Goal: Check status

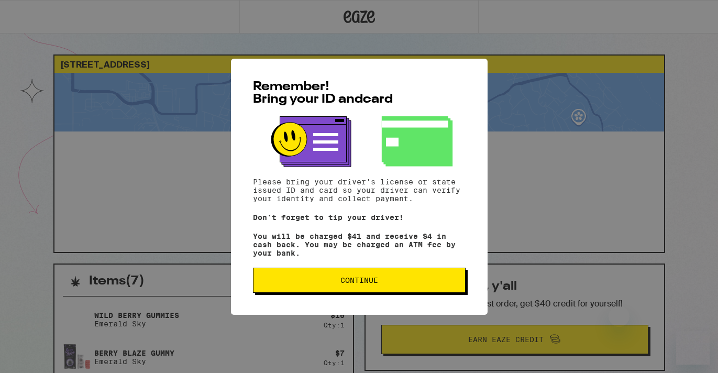
click at [305, 293] on button "Continue" at bounding box center [359, 280] width 213 height 25
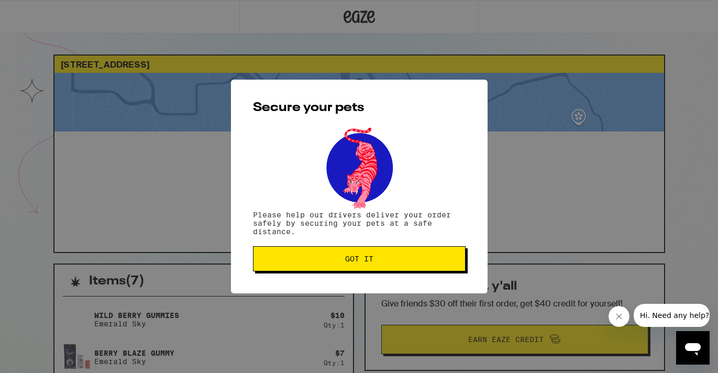
click at [329, 261] on span "Got it" at bounding box center [359, 258] width 195 height 7
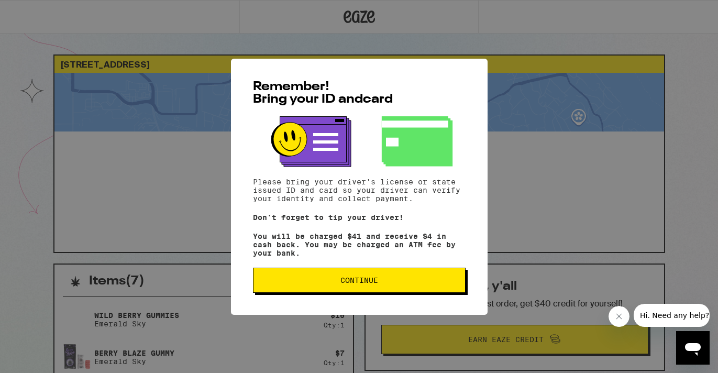
click at [437, 273] on button "Continue" at bounding box center [359, 280] width 213 height 25
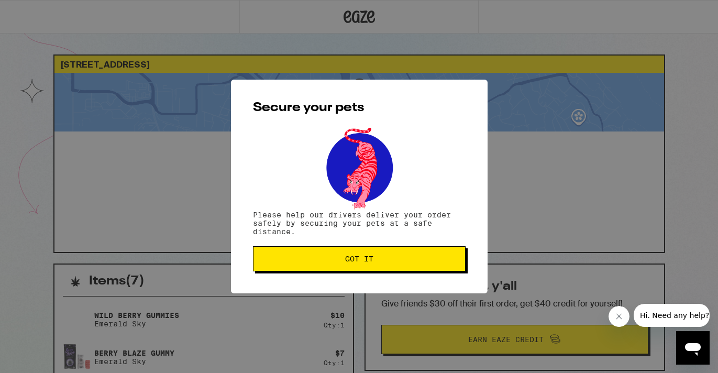
click at [427, 260] on span "Got it" at bounding box center [359, 258] width 195 height 7
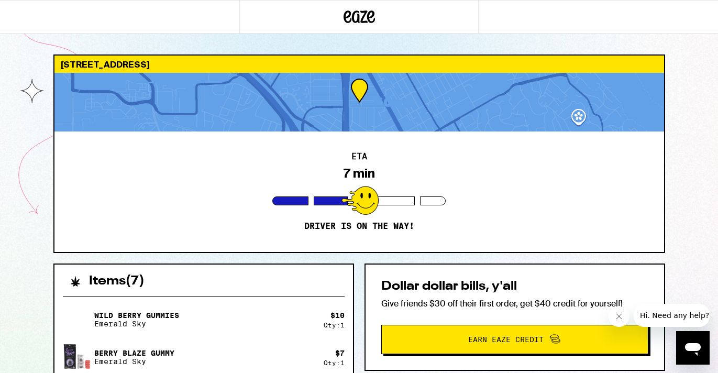
click at [620, 312] on button "Close message from company" at bounding box center [618, 316] width 21 height 21
click at [118, 116] on div at bounding box center [359, 102] width 610 height 59
click at [127, 133] on div "ETA 7 min Driver is on the way!" at bounding box center [359, 191] width 610 height 120
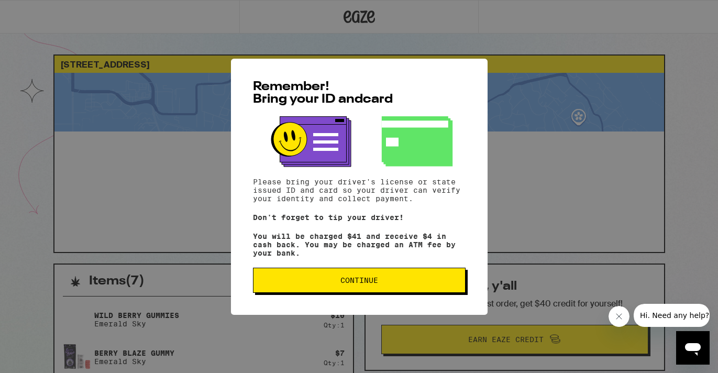
click at [382, 284] on span "Continue" at bounding box center [359, 280] width 195 height 7
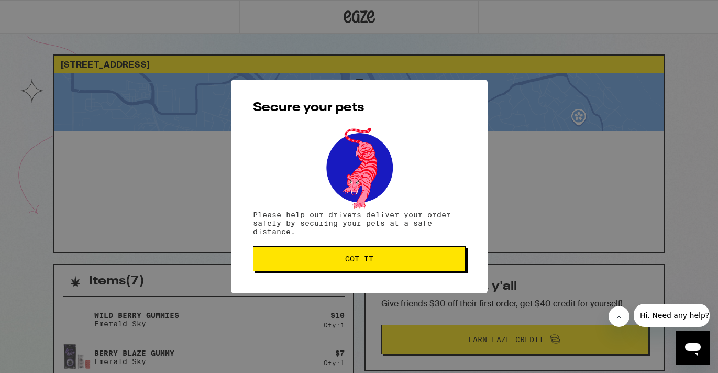
click at [389, 256] on button "Got it" at bounding box center [359, 258] width 213 height 25
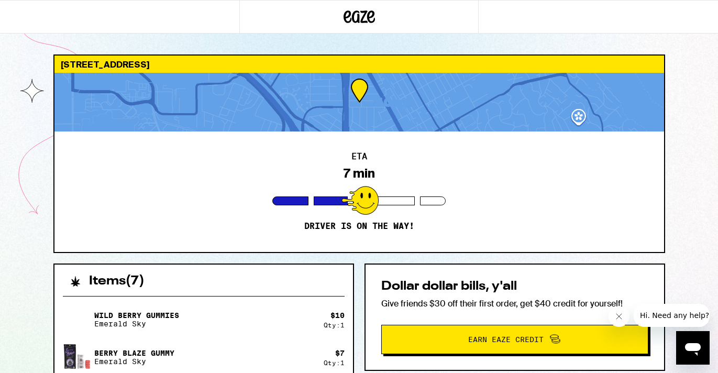
click at [621, 316] on icon "Close message from company" at bounding box center [618, 316] width 8 height 8
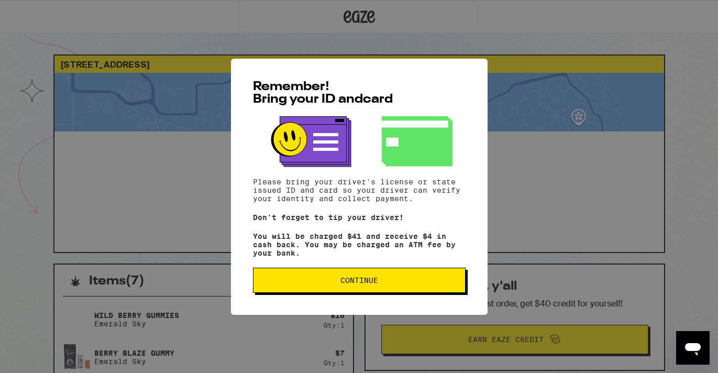
click at [305, 274] on button "Continue" at bounding box center [359, 280] width 213 height 25
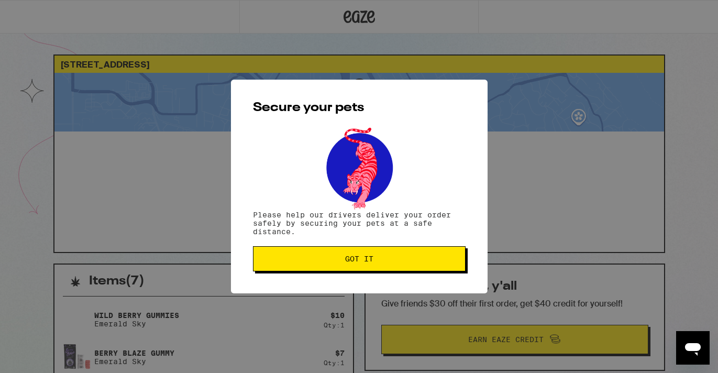
click at [310, 262] on span "Got it" at bounding box center [359, 258] width 195 height 7
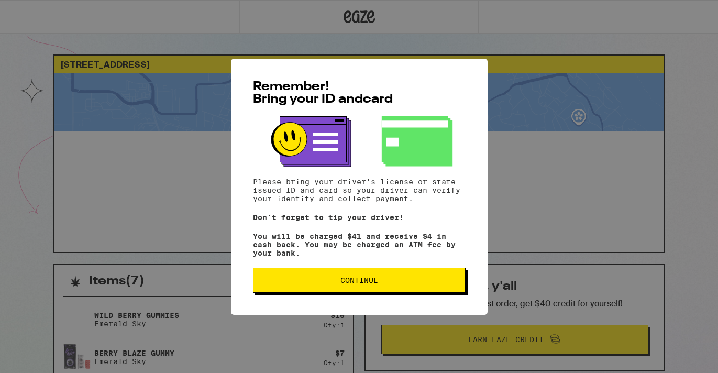
click at [371, 284] on span "Continue" at bounding box center [359, 280] width 38 height 7
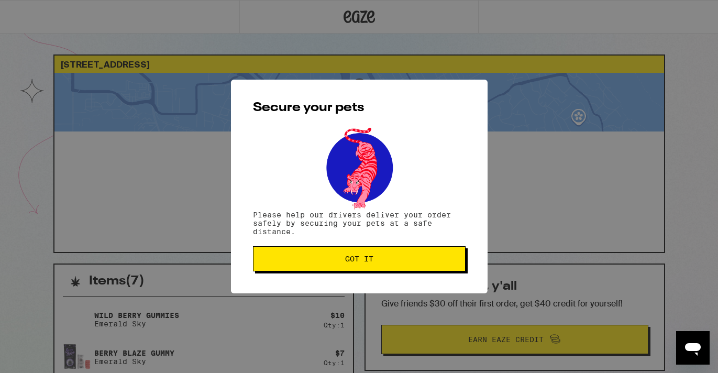
click at [379, 258] on span "Got it" at bounding box center [359, 258] width 195 height 7
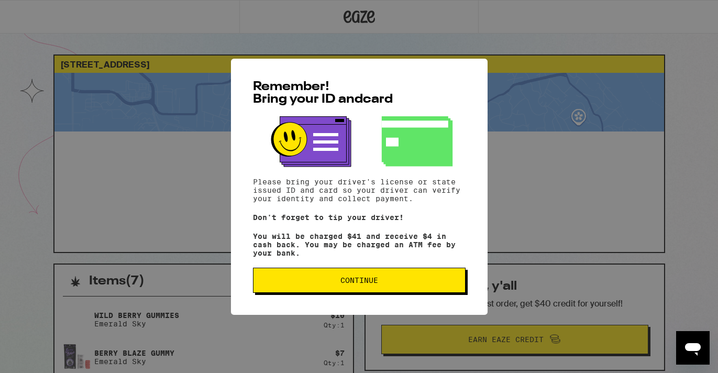
click at [312, 284] on span "Continue" at bounding box center [359, 280] width 195 height 7
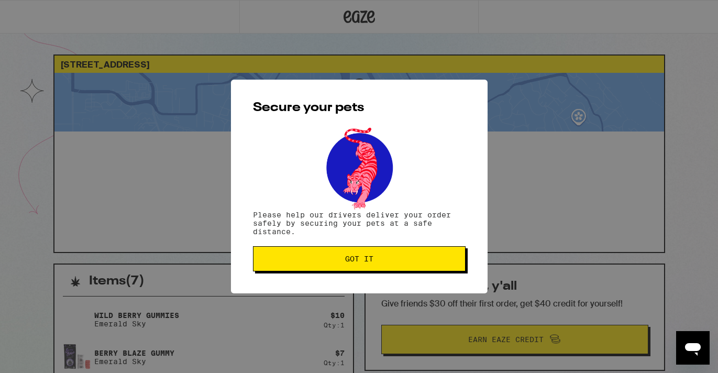
click at [325, 258] on span "Got it" at bounding box center [359, 258] width 195 height 7
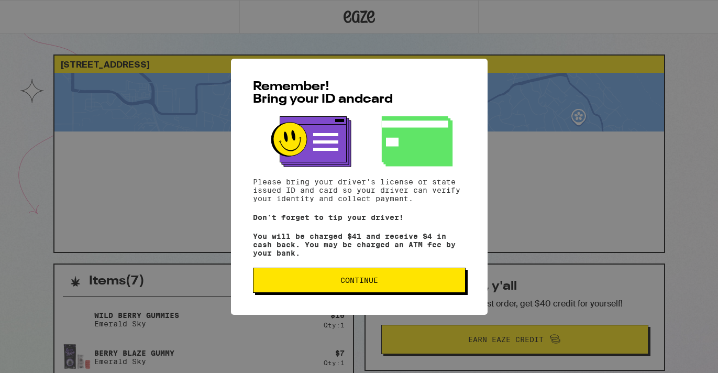
click at [339, 273] on button "Continue" at bounding box center [359, 280] width 213 height 25
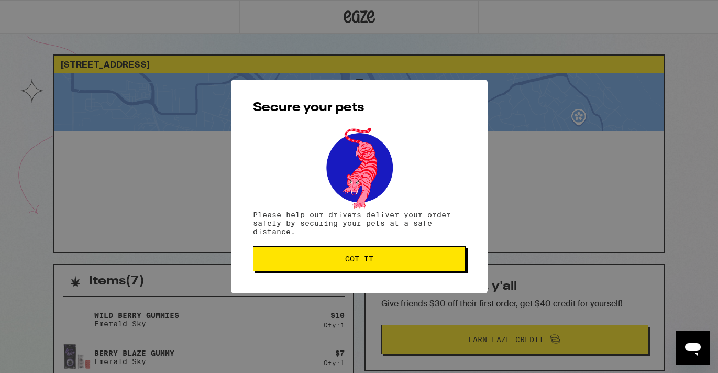
click at [343, 264] on button "Got it" at bounding box center [359, 258] width 213 height 25
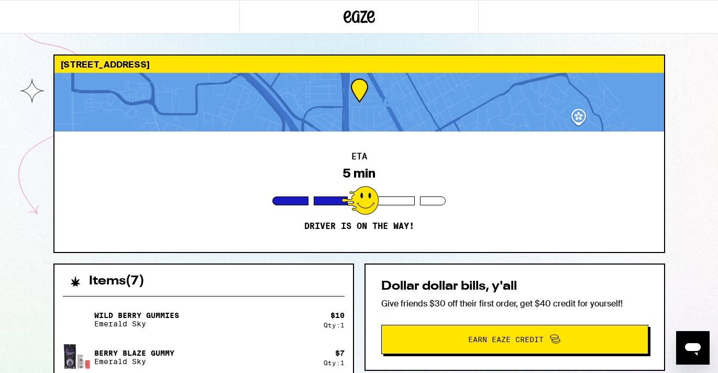
click at [688, 341] on icon "Open messaging window" at bounding box center [693, 347] width 19 height 19
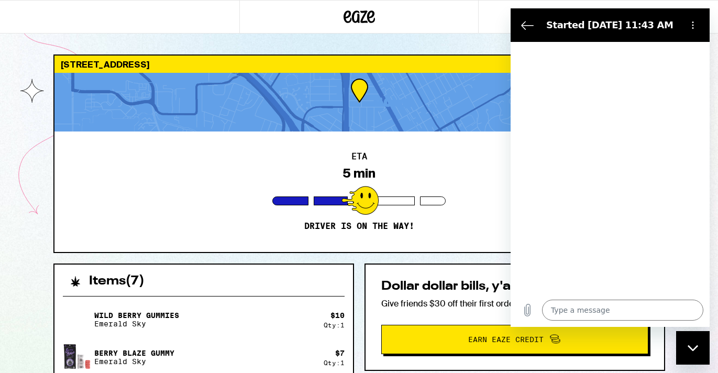
click at [694, 342] on div "Close messaging window" at bounding box center [692, 347] width 31 height 31
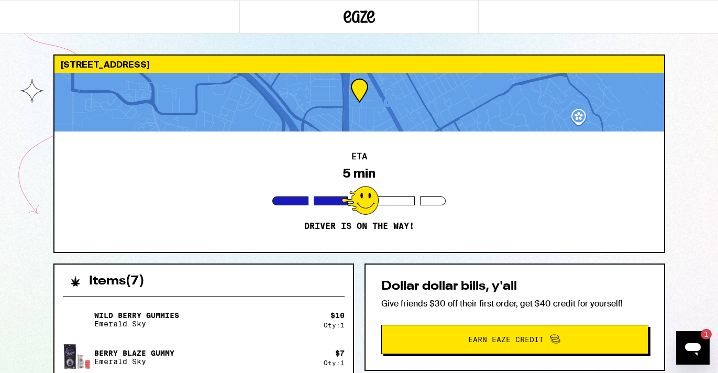
click at [694, 342] on icon "Open messaging window, 1 unread message" at bounding box center [693, 347] width 19 height 19
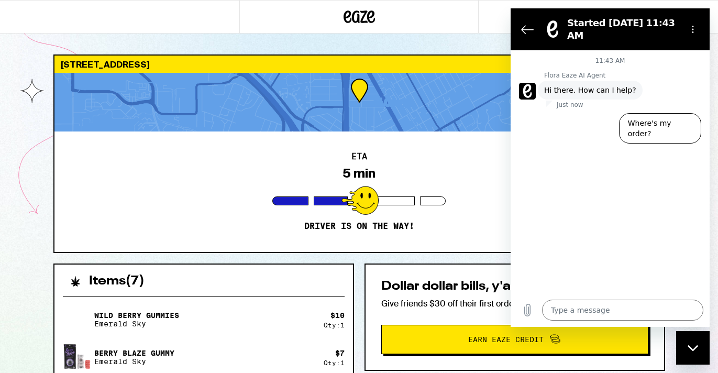
click at [694, 342] on div "Close messaging window" at bounding box center [692, 347] width 31 height 31
type textarea "x"
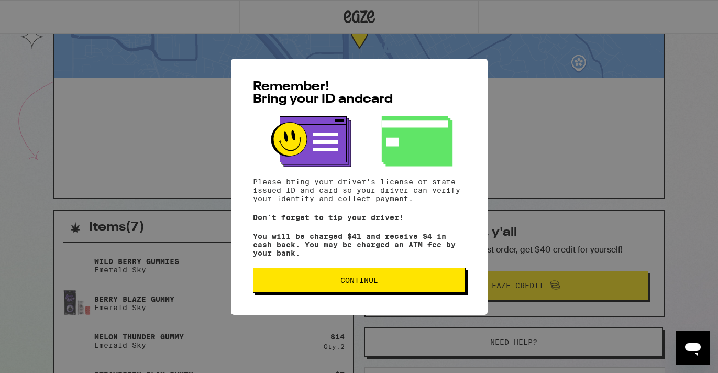
click at [278, 281] on span "Continue" at bounding box center [359, 280] width 195 height 7
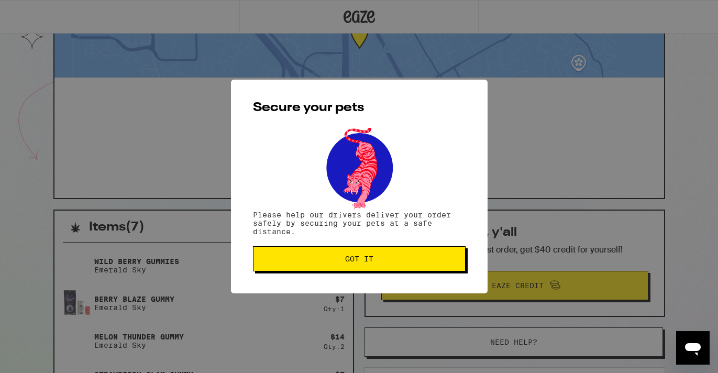
click at [278, 271] on button "Got it" at bounding box center [359, 258] width 213 height 25
